Goal: Information Seeking & Learning: Check status

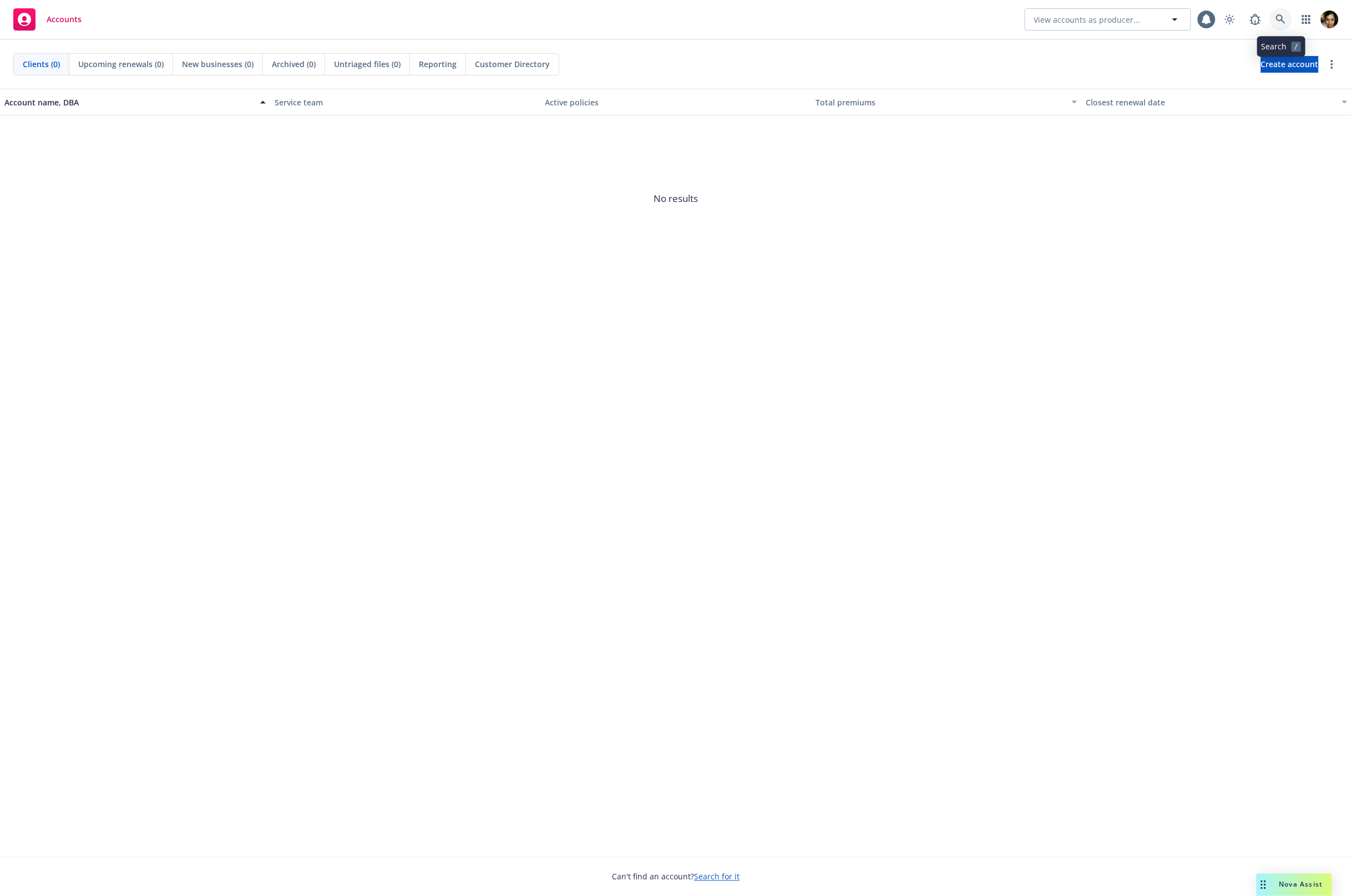
click at [1281, 17] on icon at bounding box center [1281, 20] width 10 height 10
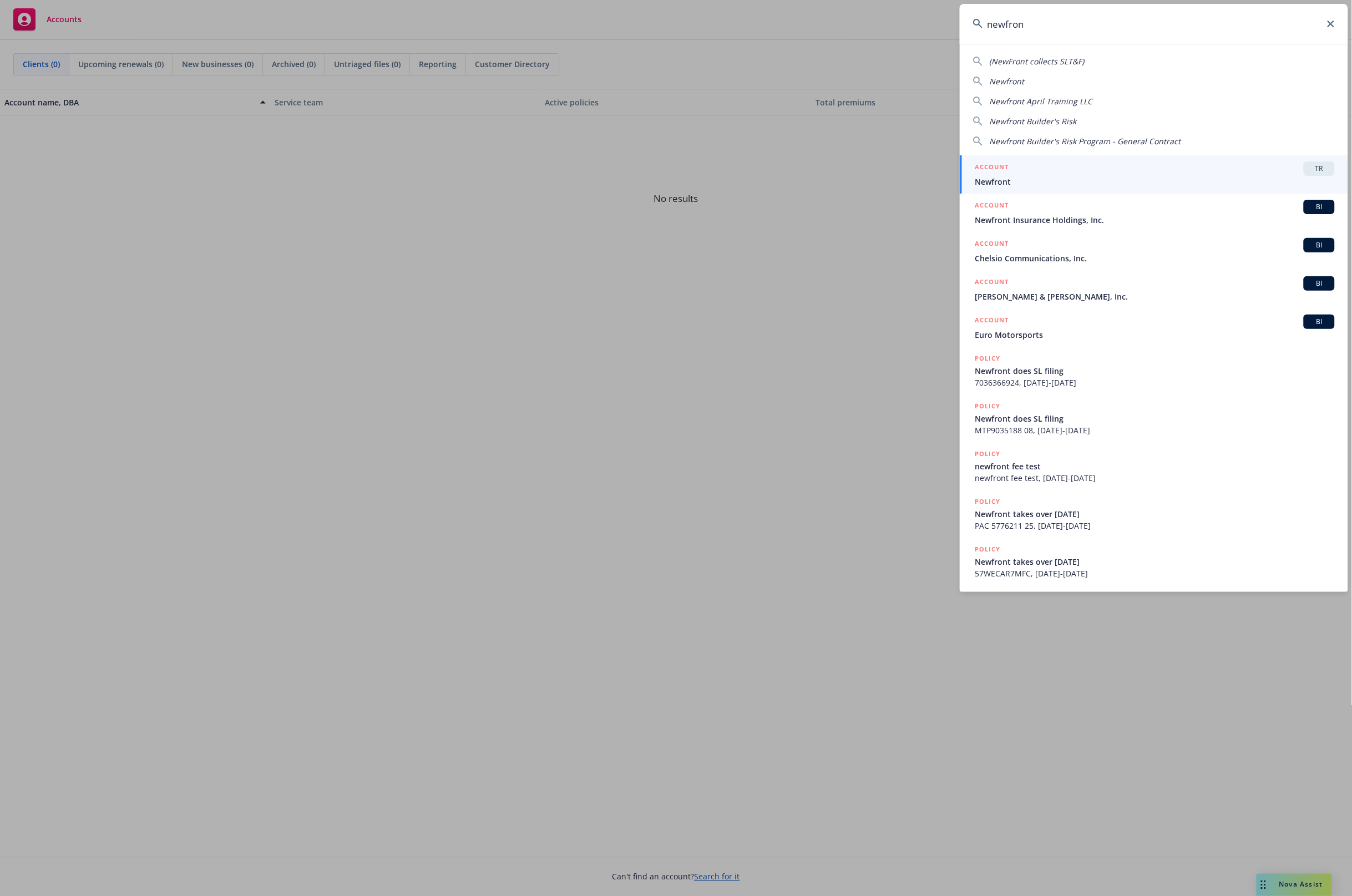
type input "newfron"
click at [1063, 163] on div "ACCOUNT TR" at bounding box center [1155, 169] width 359 height 15
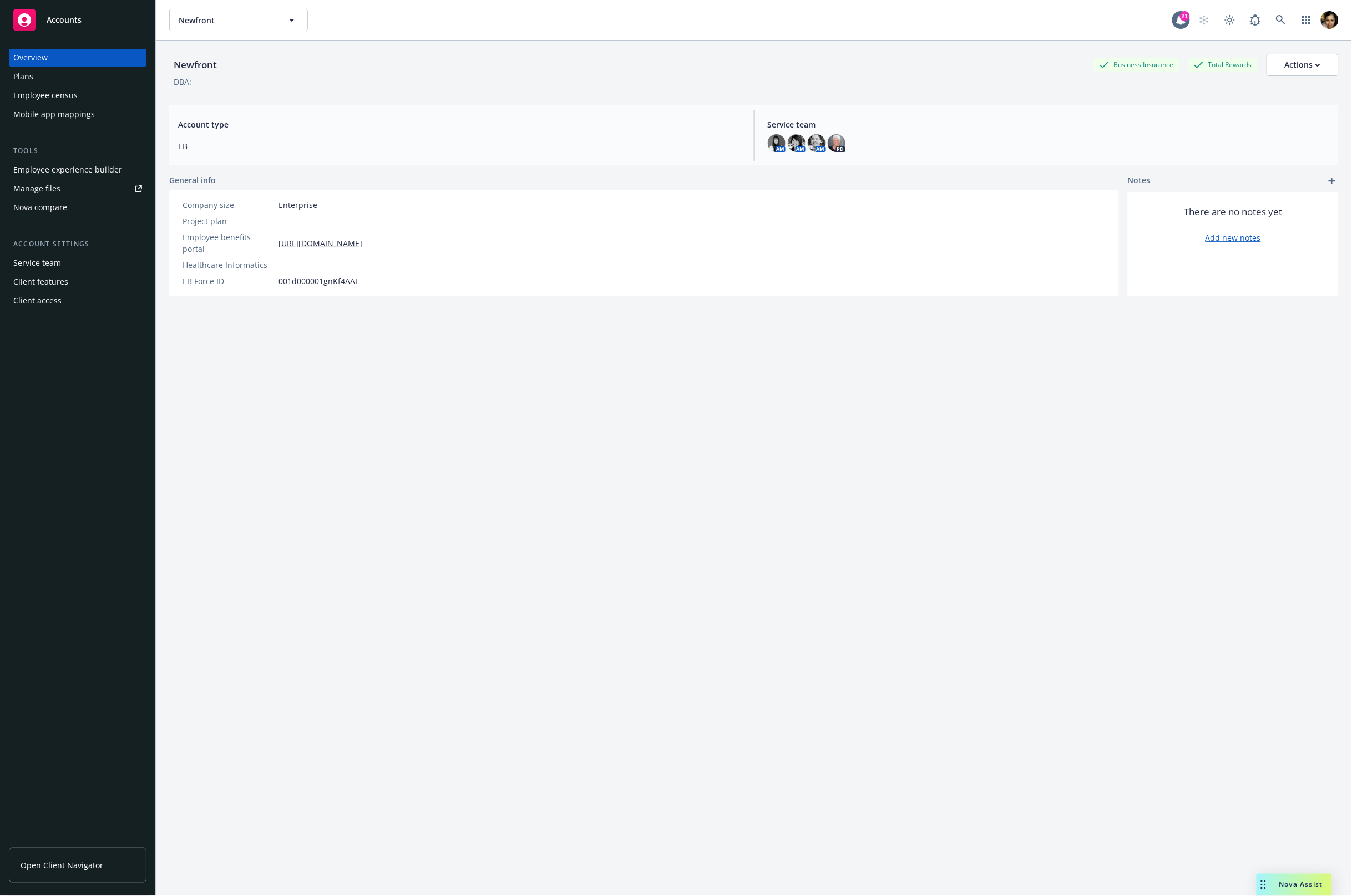
click at [69, 170] on div "Employee experience builder" at bounding box center [68, 170] width 109 height 18
click at [76, 87] on div "Employee census" at bounding box center [78, 95] width 129 height 18
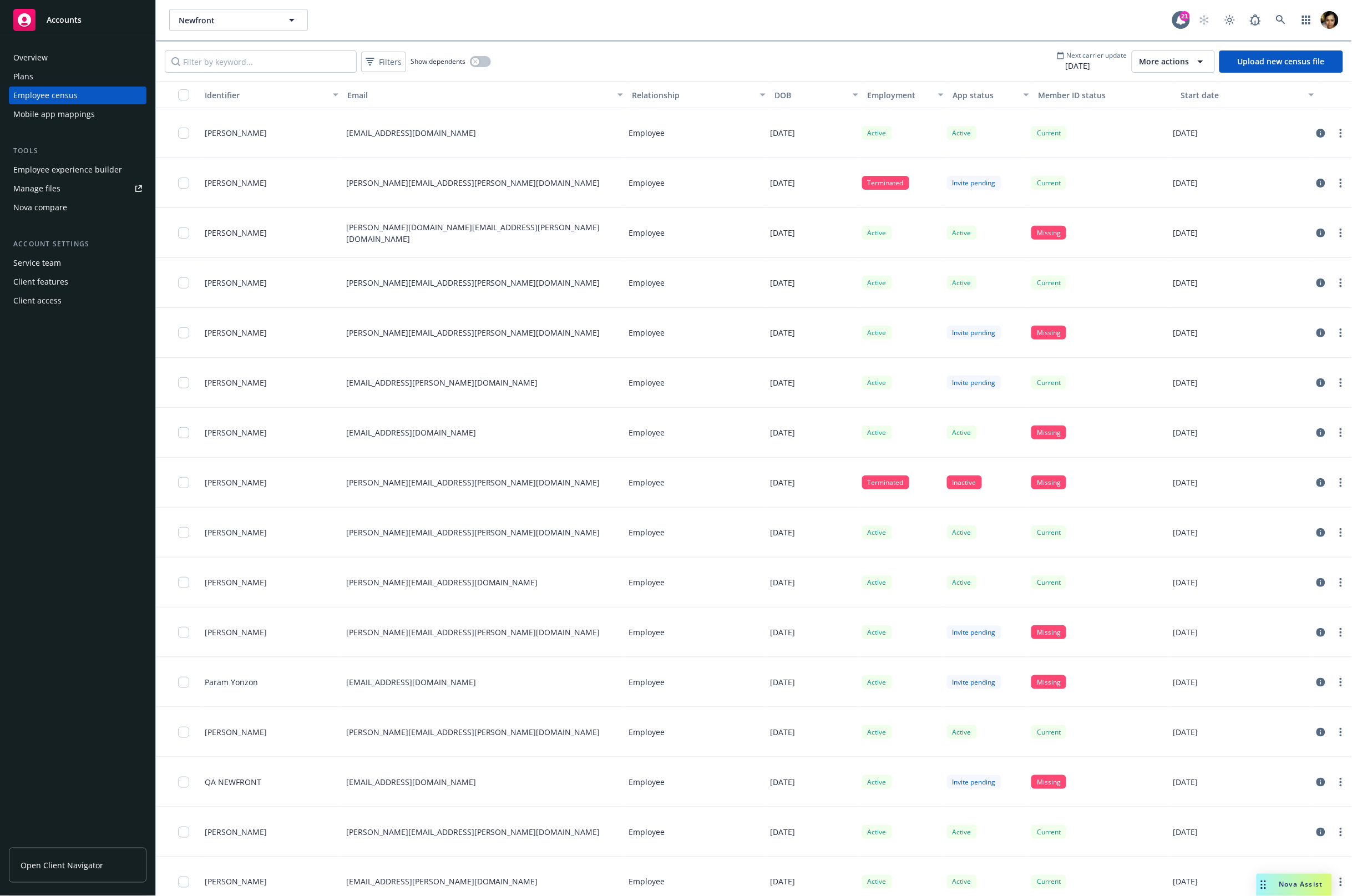
click at [894, 80] on div "Filters Show dependents Next carrier update [DATE] More actions Upload new cens…" at bounding box center [754, 61] width 1196 height 40
click at [900, 90] on div "Employment" at bounding box center [900, 95] width 64 height 11
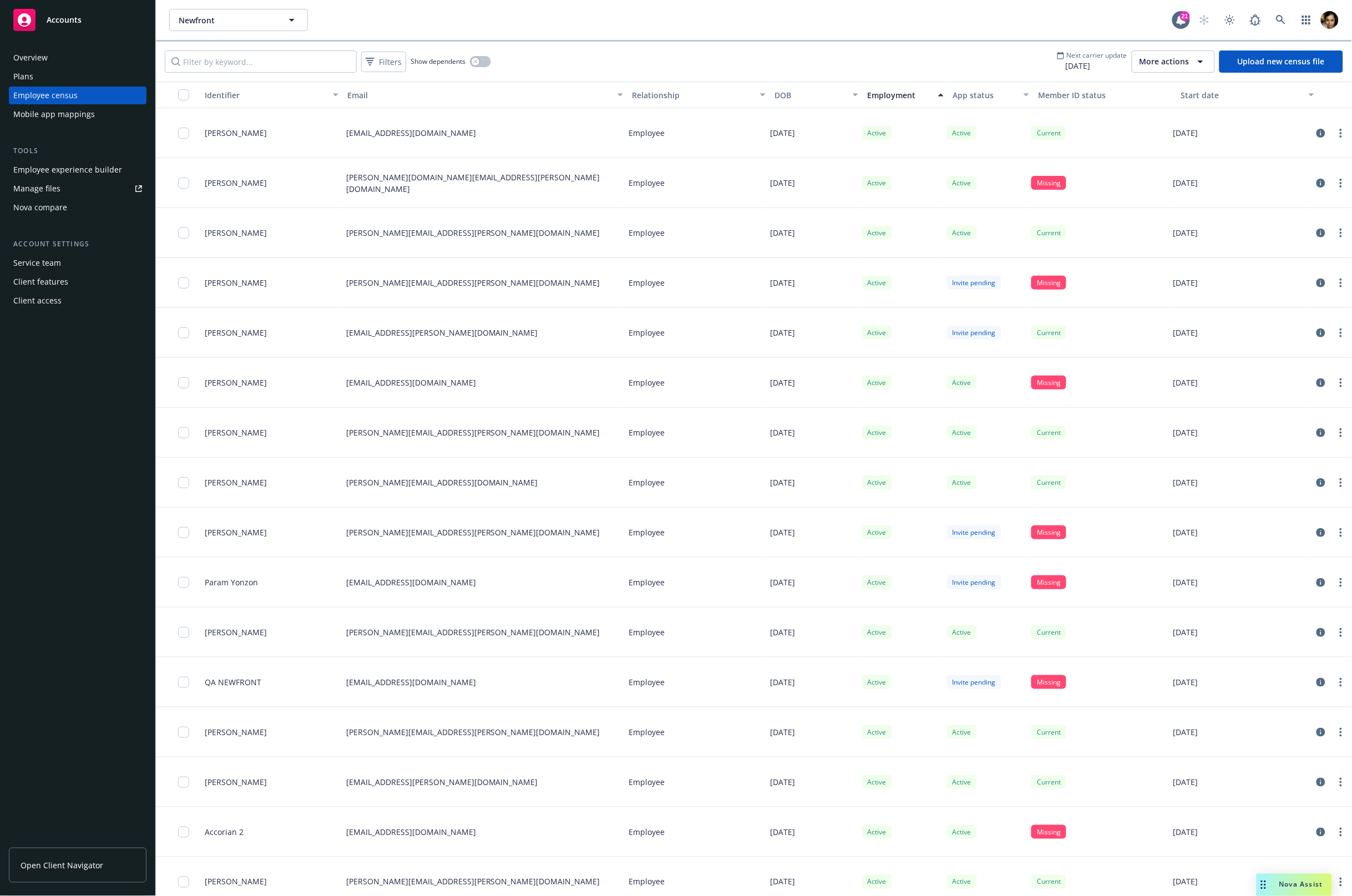
click at [1056, 95] on div "Member ID status" at bounding box center [1105, 95] width 134 height 11
click at [987, 88] on button "App status" at bounding box center [991, 95] width 85 height 27
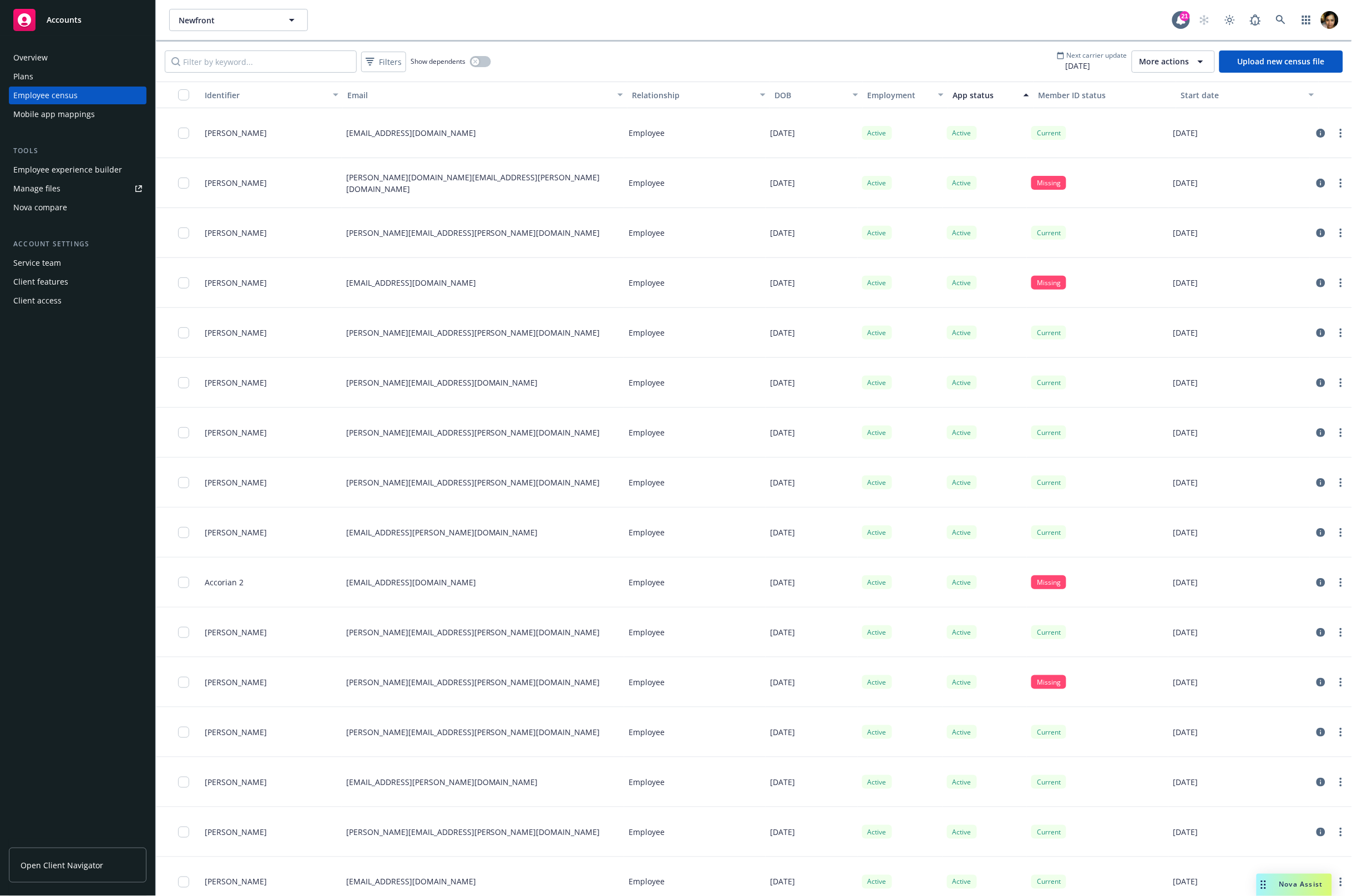
click at [969, 99] on div "App status" at bounding box center [985, 95] width 64 height 11
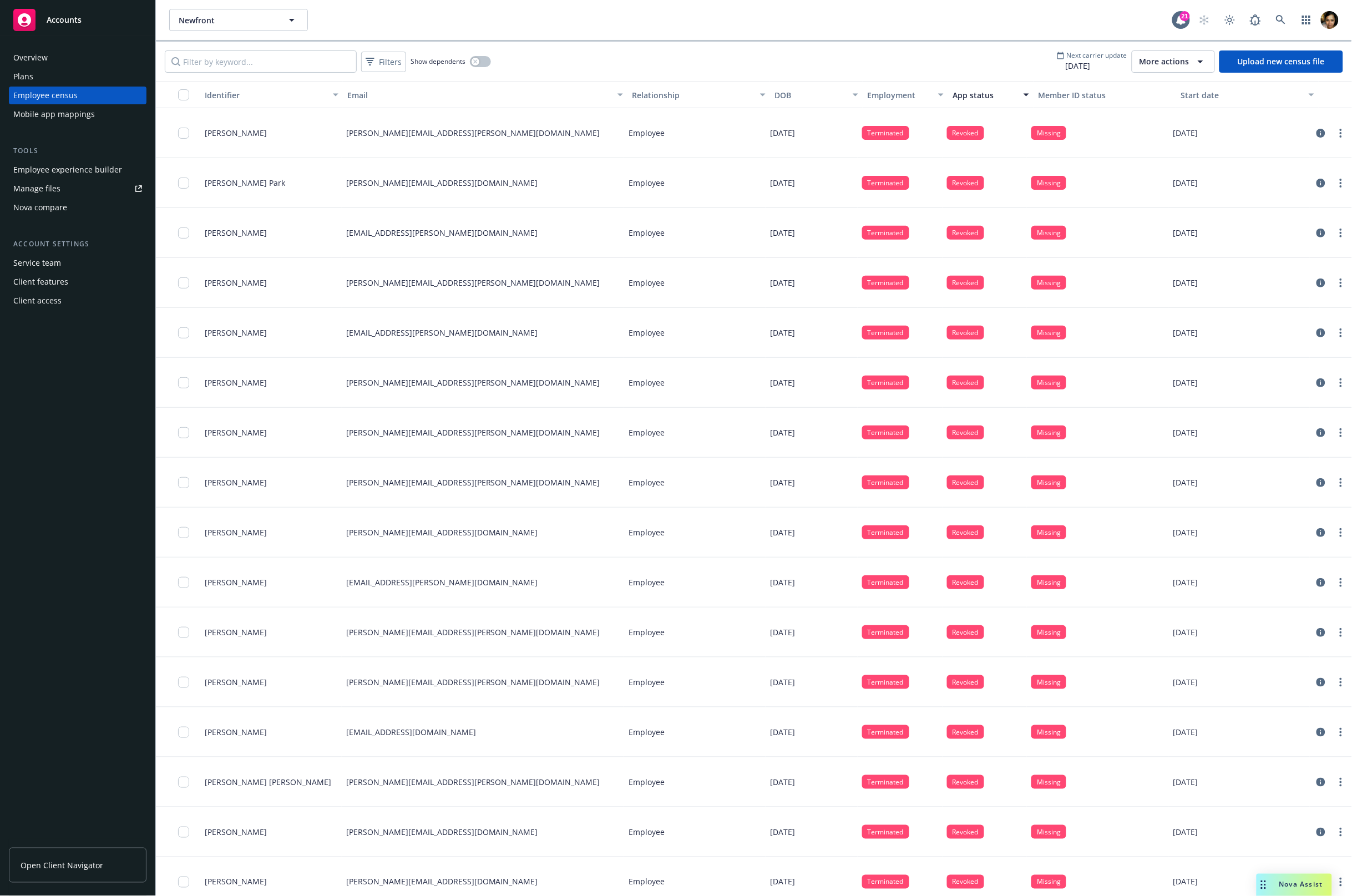
click at [1001, 94] on div "App status" at bounding box center [985, 95] width 64 height 11
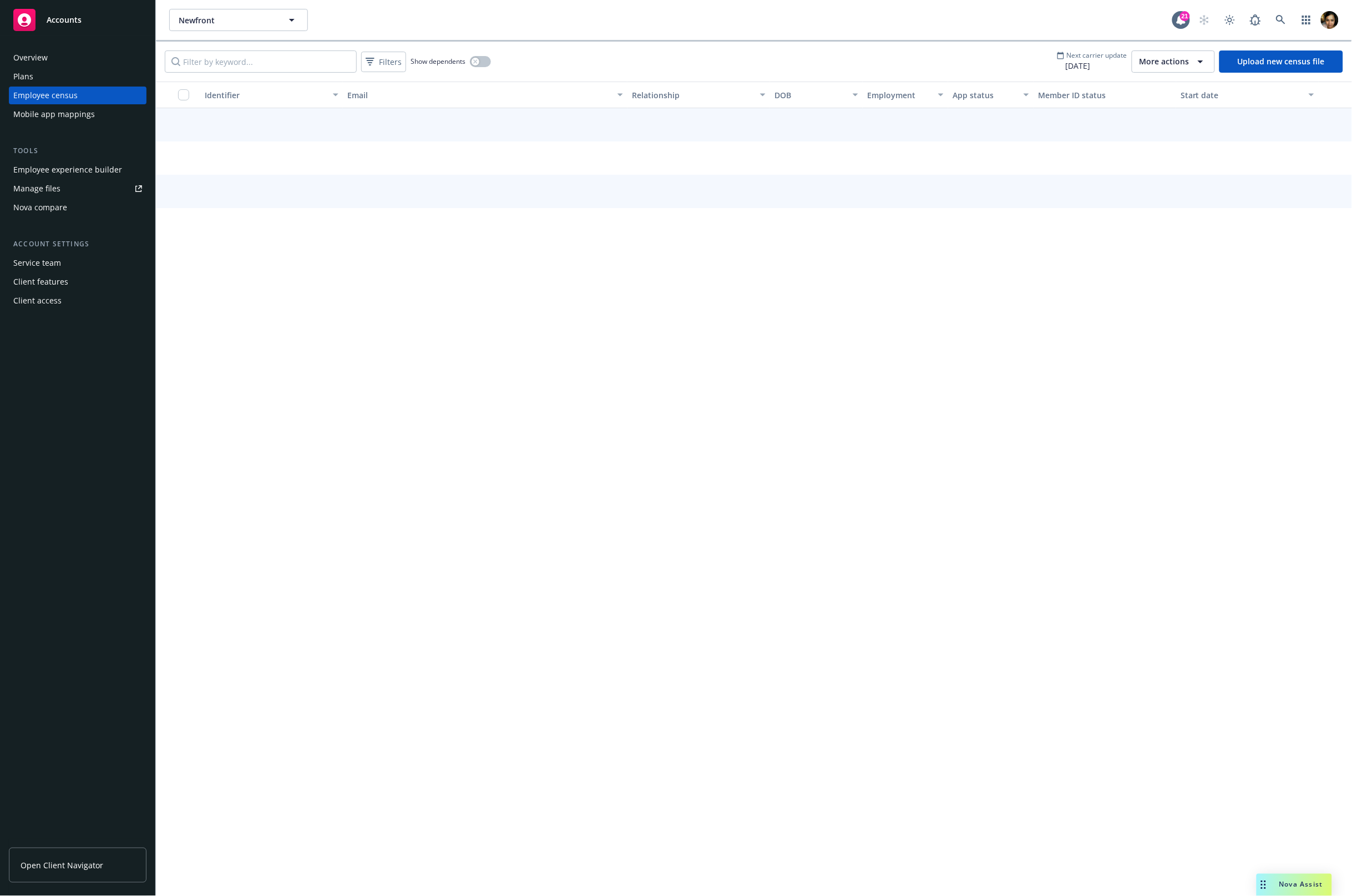
click at [873, 101] on button "Employment" at bounding box center [905, 95] width 85 height 27
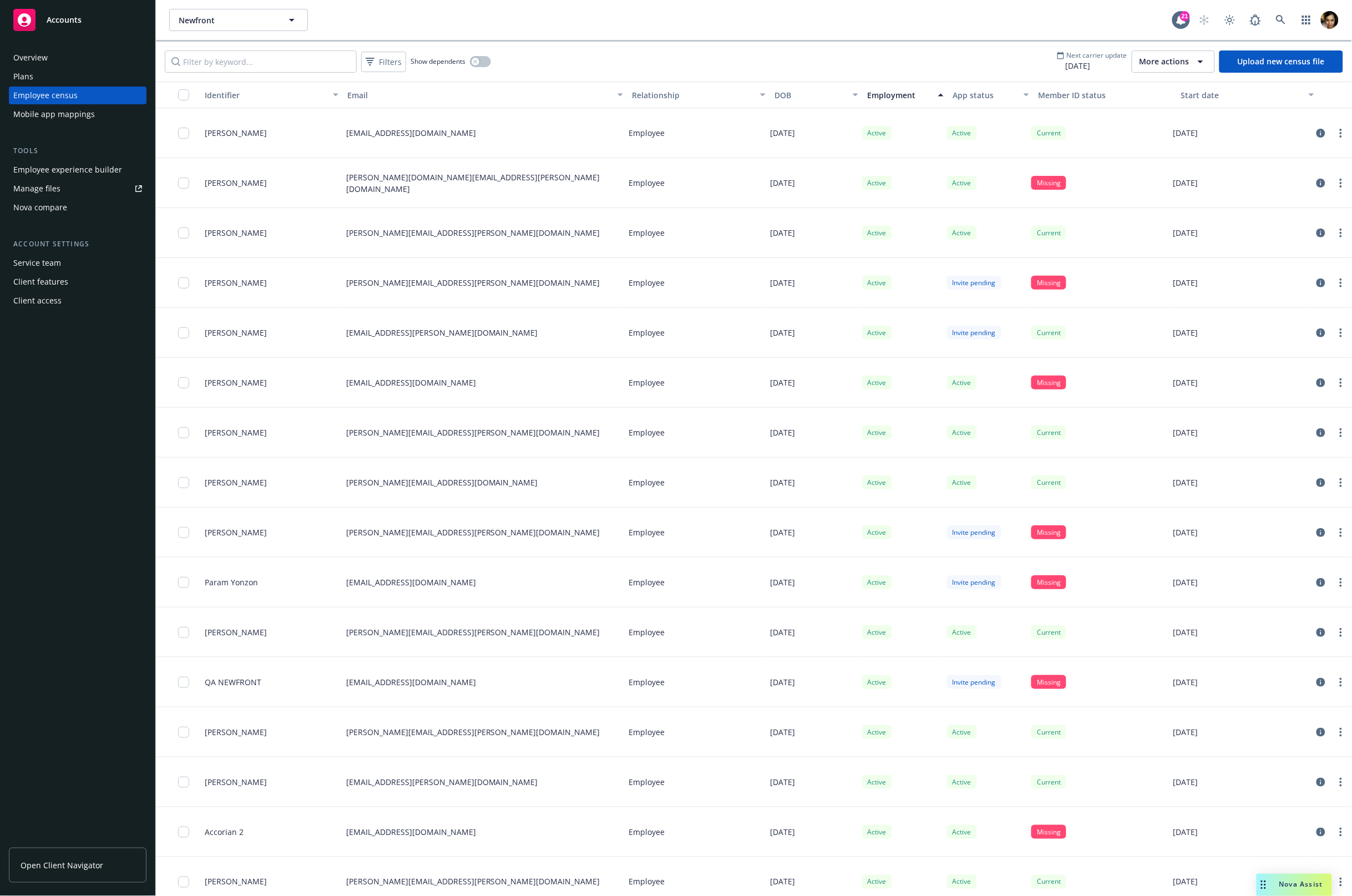
click at [981, 93] on div "App status" at bounding box center [985, 95] width 64 height 11
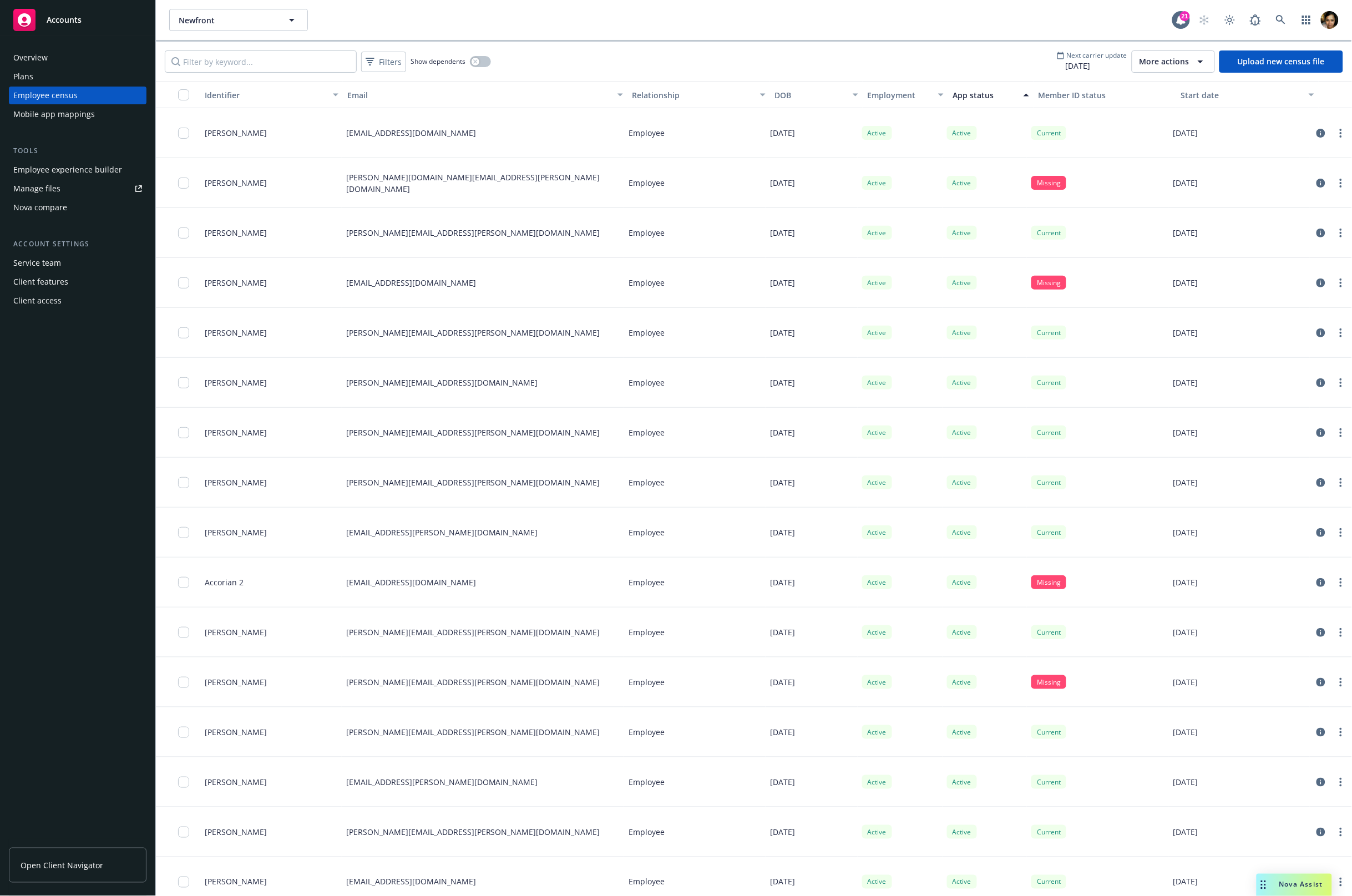
click at [1017, 99] on div "App status" at bounding box center [991, 95] width 76 height 11
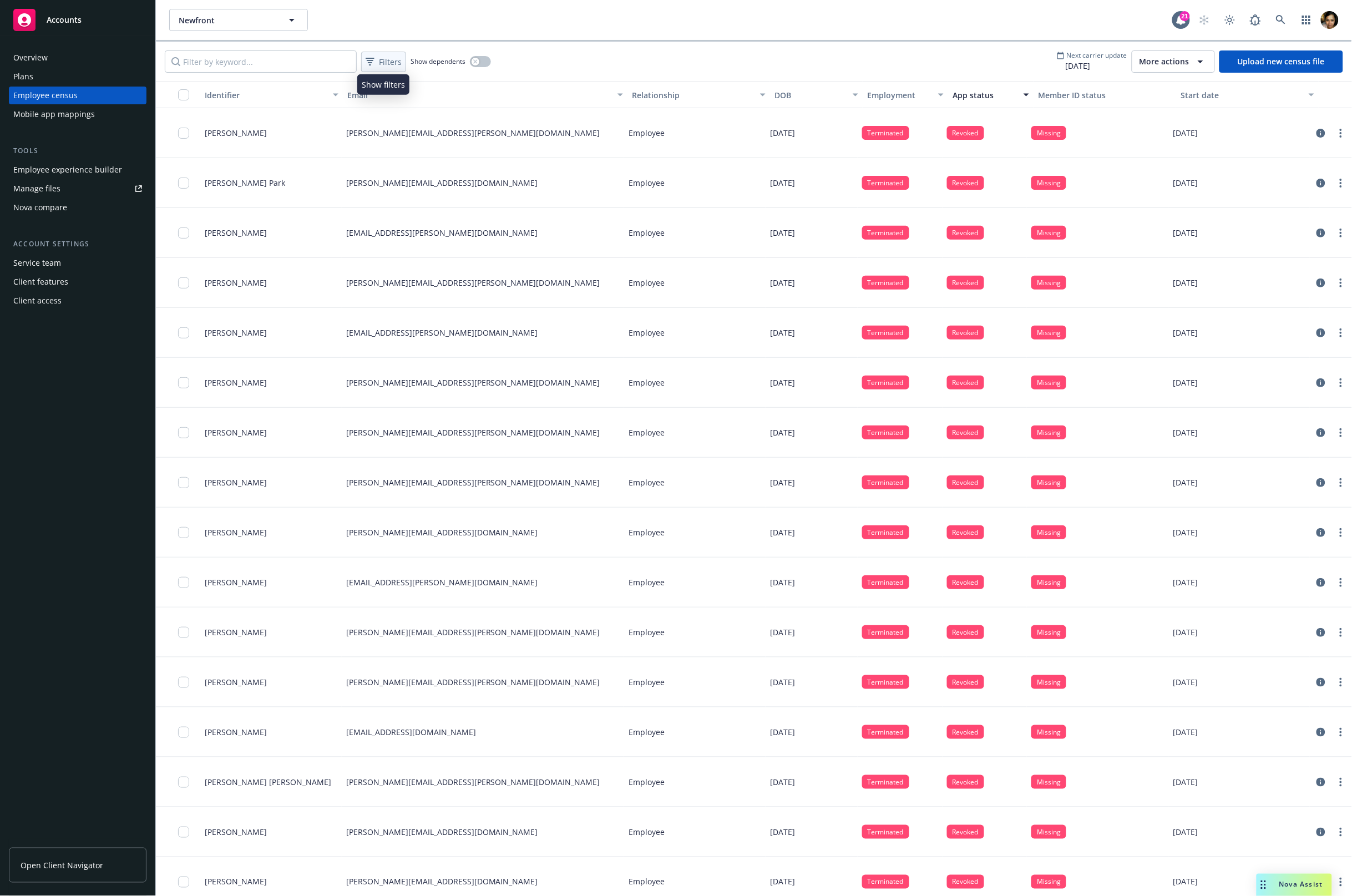
click at [383, 69] on div "Filters" at bounding box center [383, 61] width 40 height 16
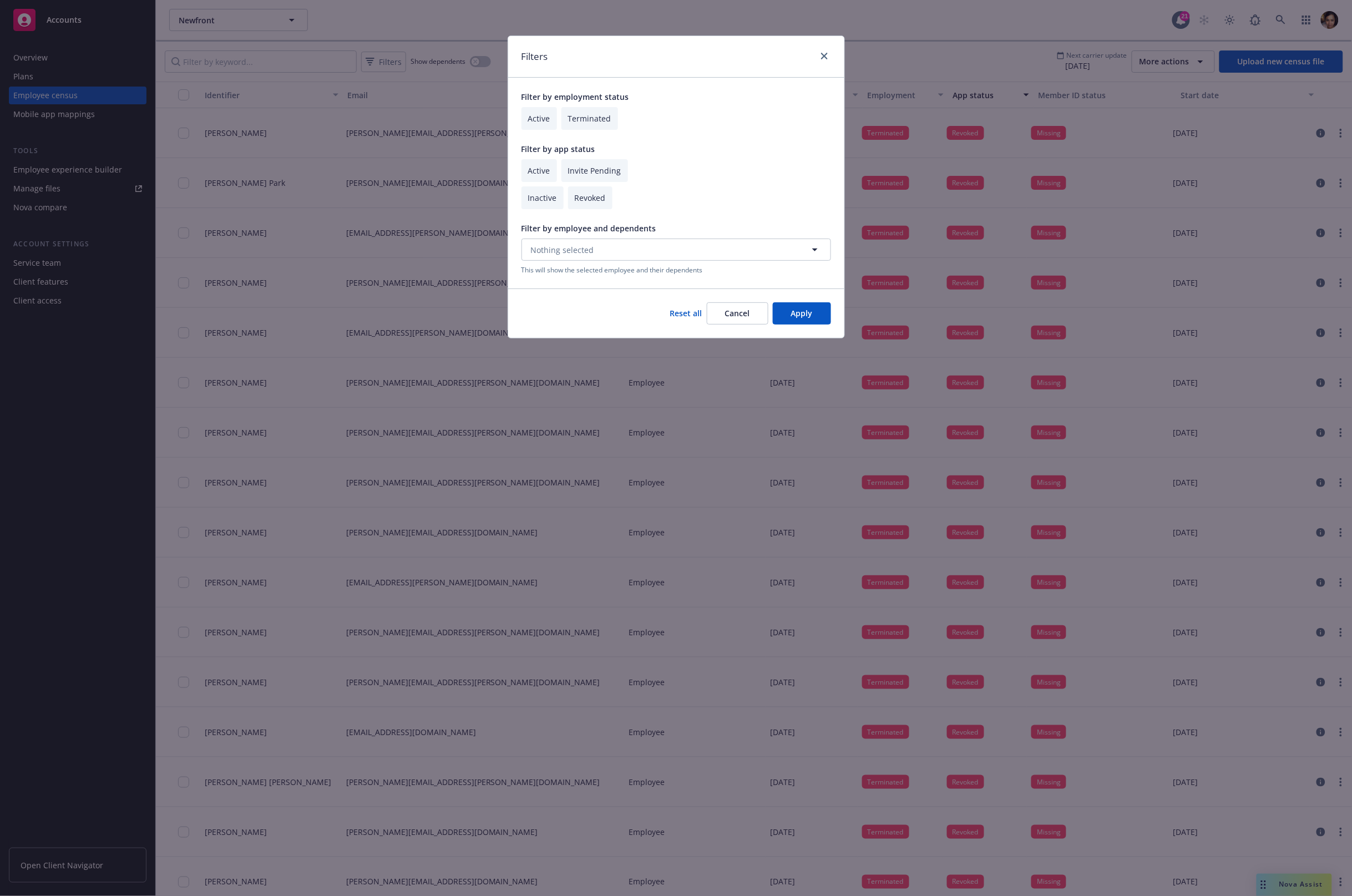
click at [589, 174] on input "checkbox" at bounding box center [595, 171] width 66 height 23
checkbox input "true"
click at [823, 311] on button "Apply" at bounding box center [802, 313] width 58 height 22
